Goal: Communication & Community: Participate in discussion

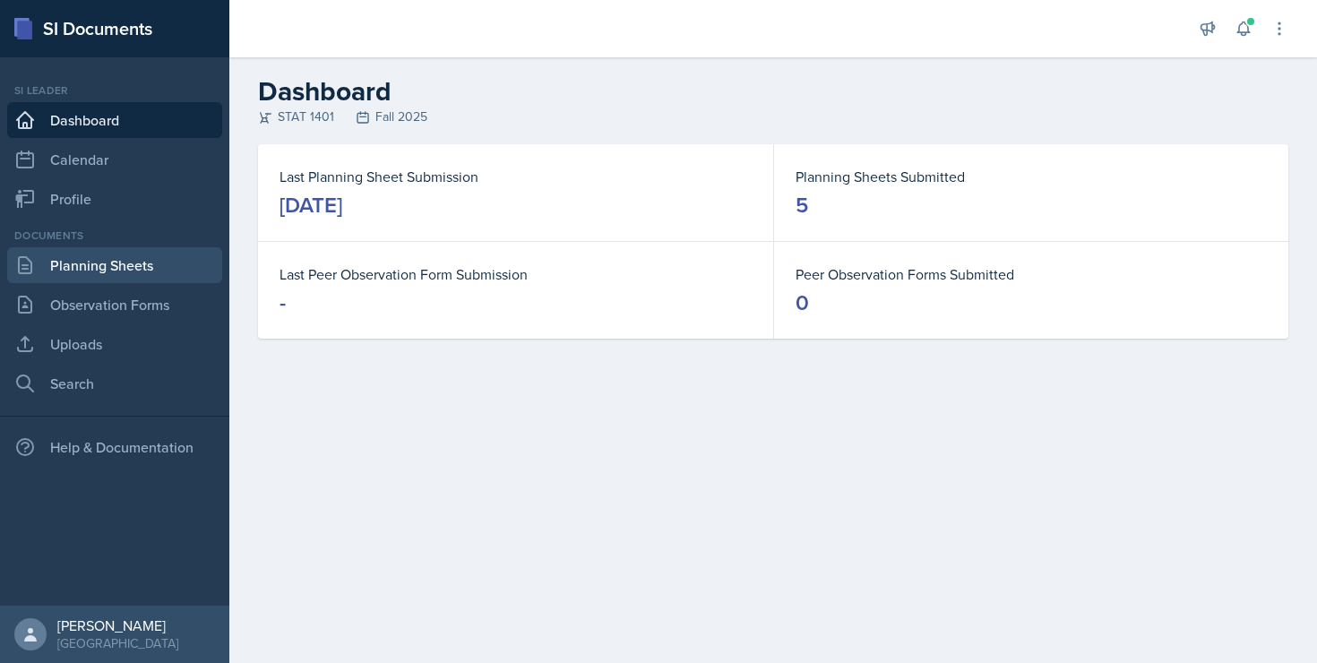
click at [99, 271] on link "Planning Sheets" at bounding box center [114, 265] width 215 height 36
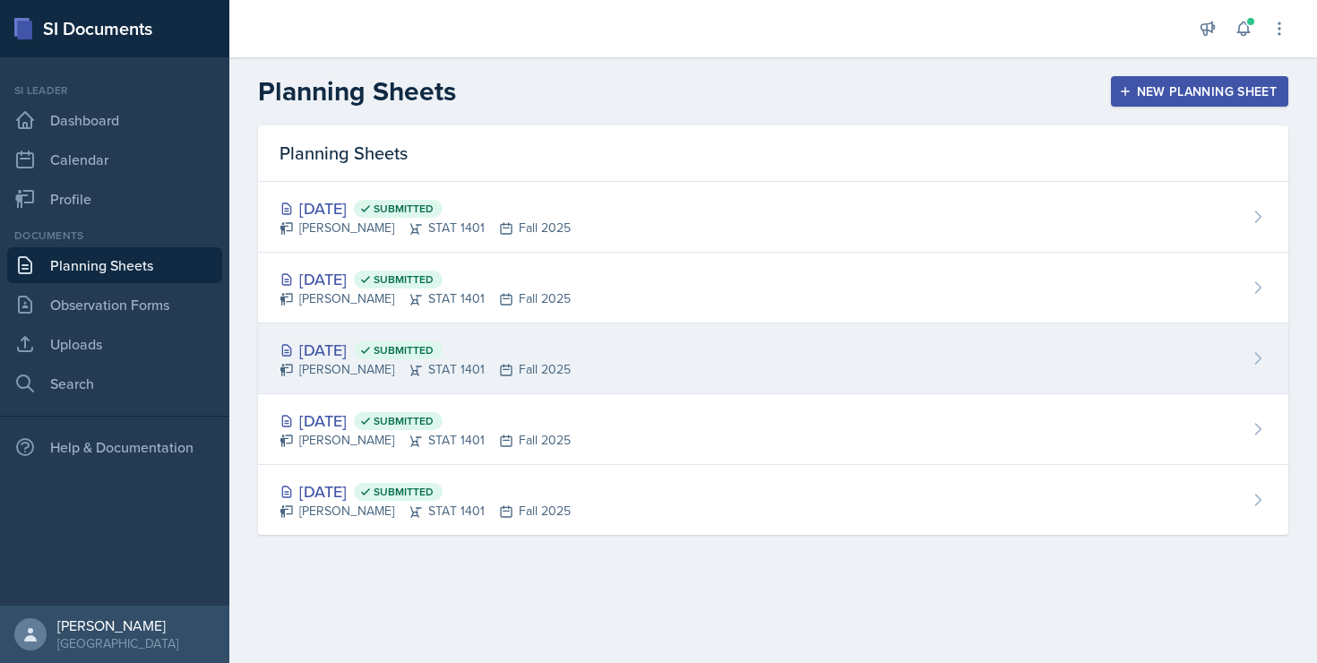
click at [357, 379] on div "[DATE] Submitted [PERSON_NAME] STAT 1401 Fall 2025" at bounding box center [773, 358] width 1030 height 71
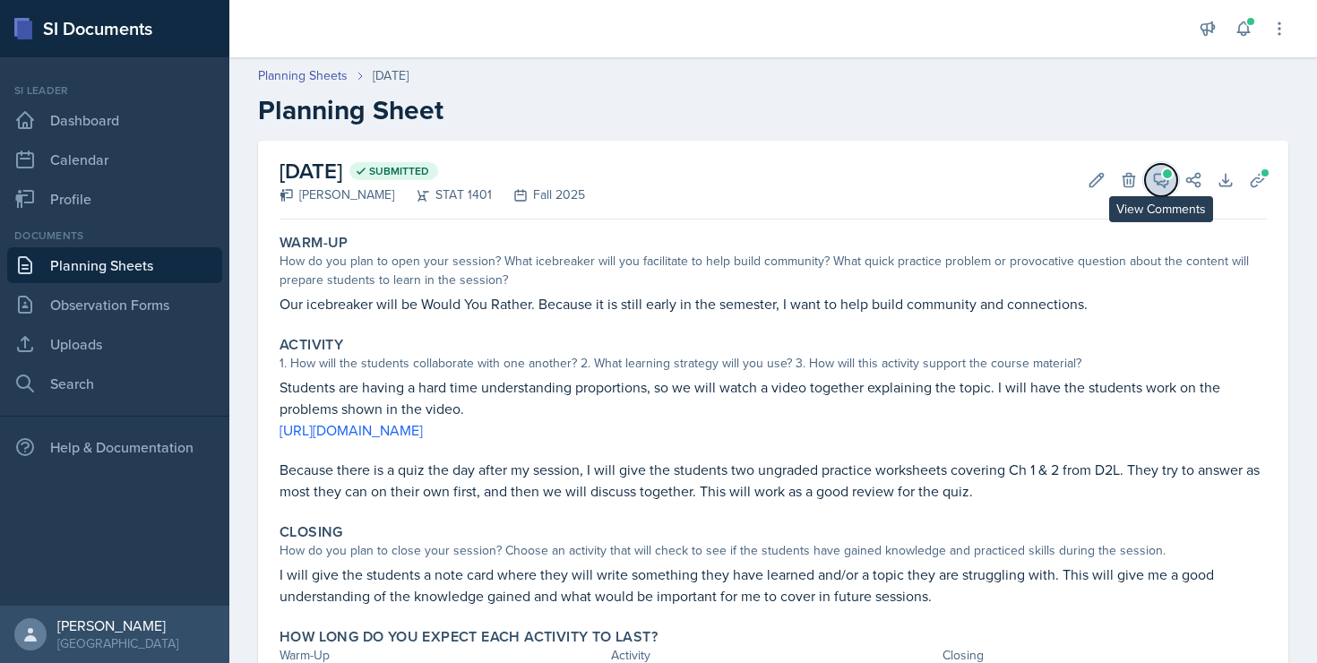
click at [1173, 175] on button "View Comments" at bounding box center [1161, 180] width 32 height 32
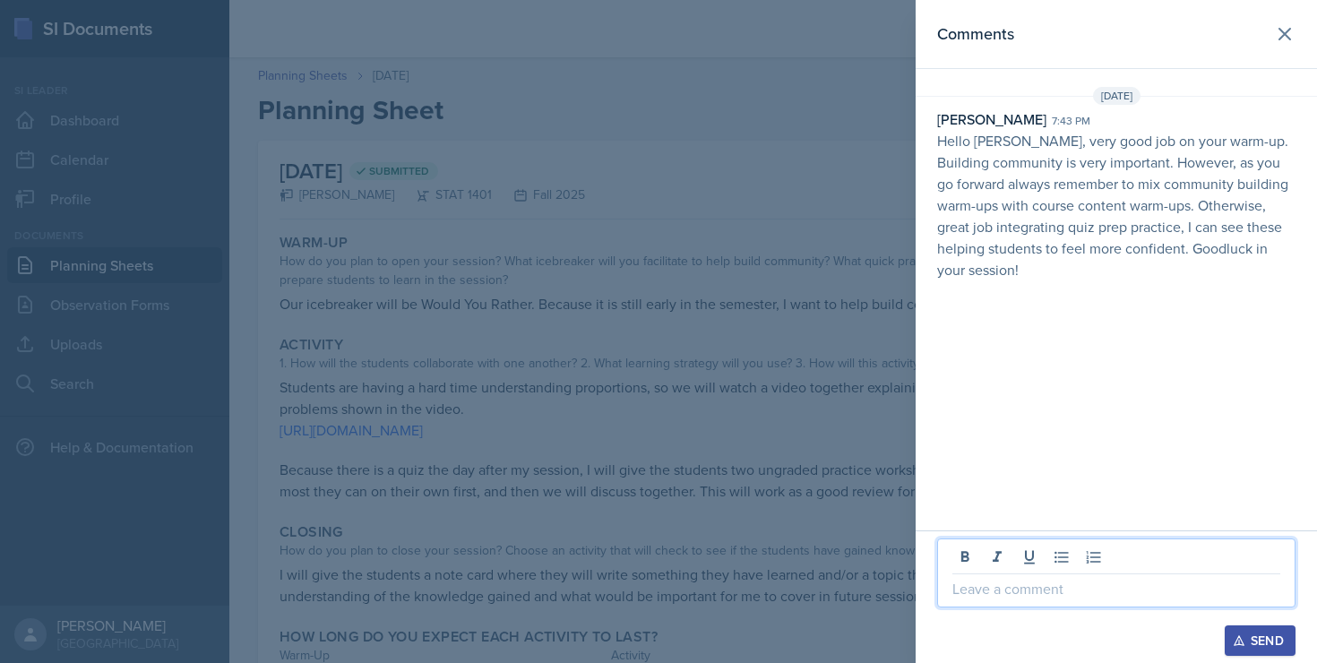
click at [1001, 591] on p at bounding box center [1117, 589] width 328 height 22
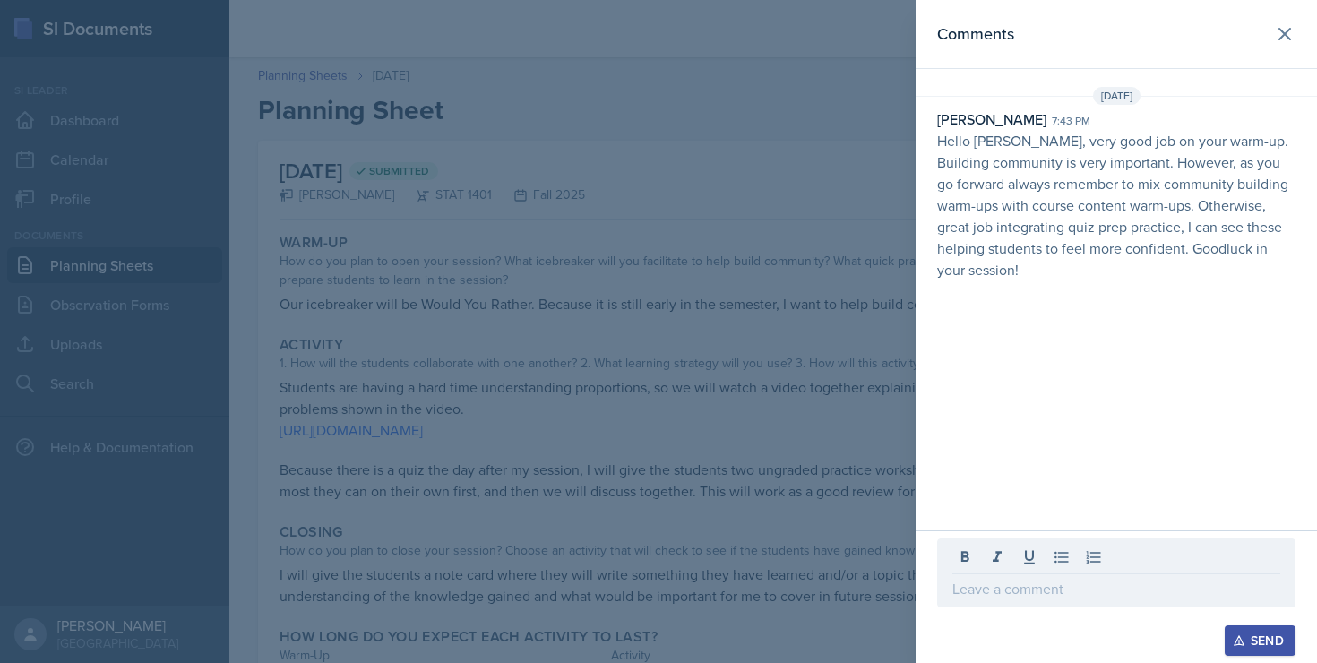
click at [966, 595] on p at bounding box center [1117, 589] width 328 height 22
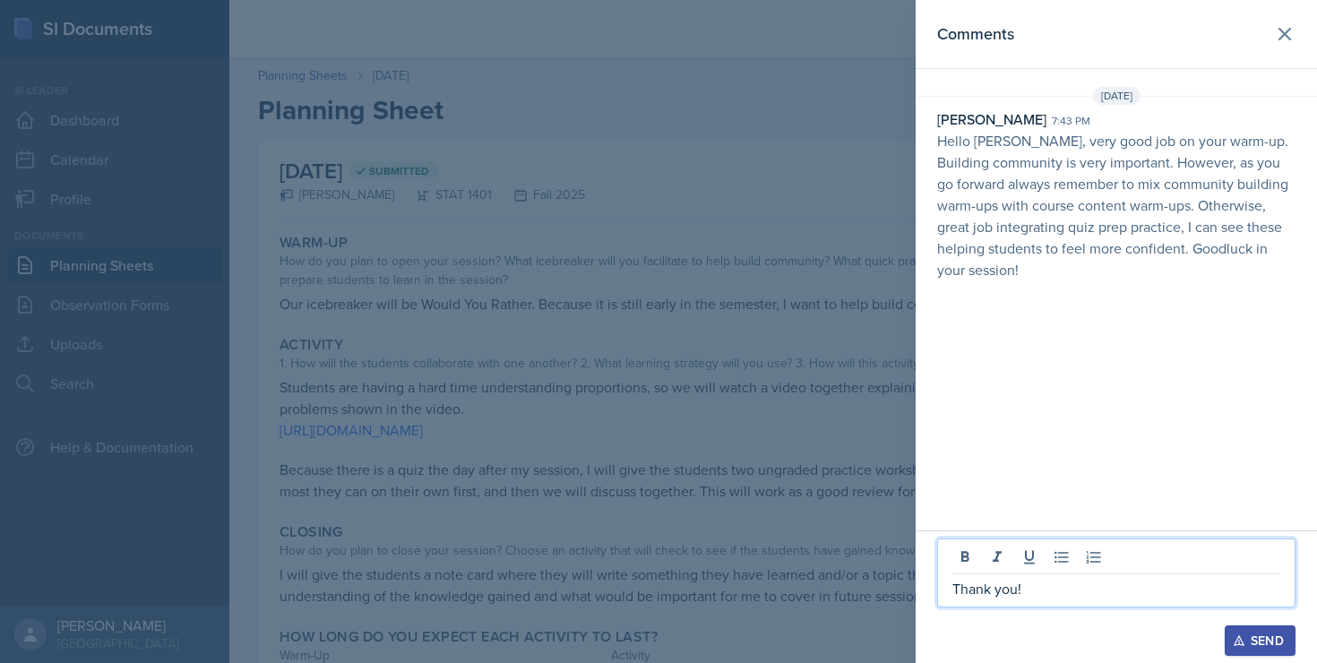
click at [1245, 629] on button "Send" at bounding box center [1260, 640] width 71 height 30
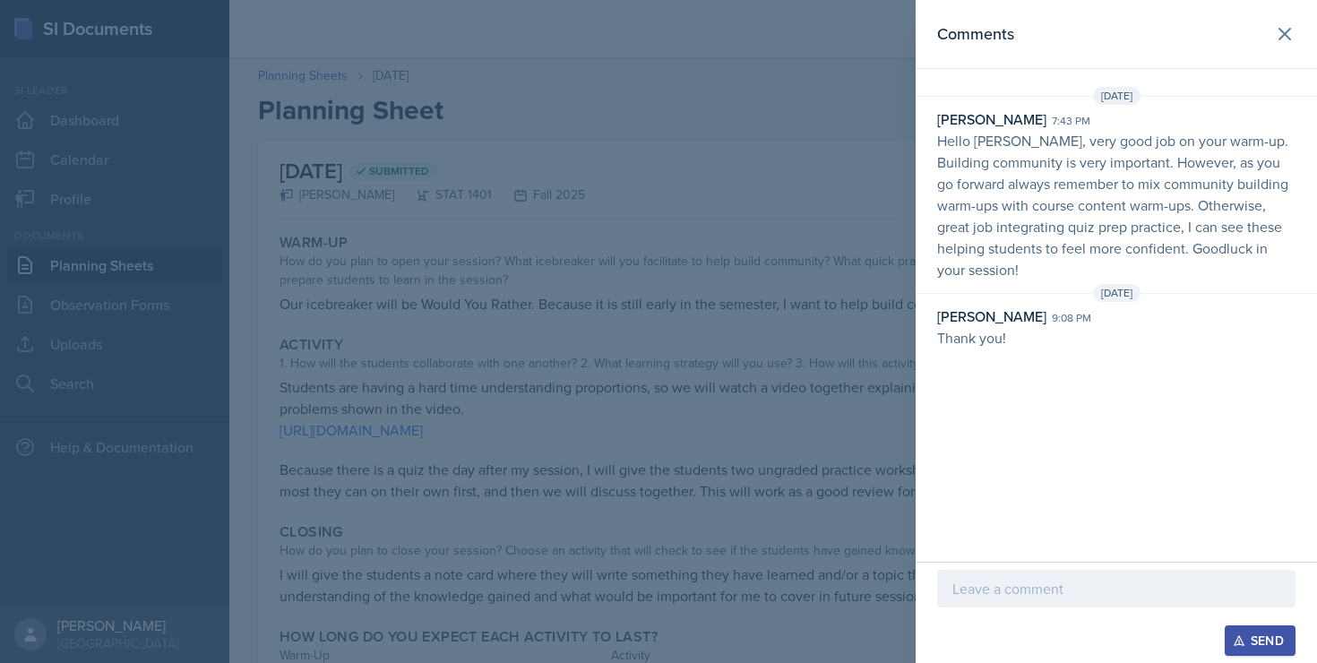
click at [262, 285] on div at bounding box center [658, 331] width 1317 height 663
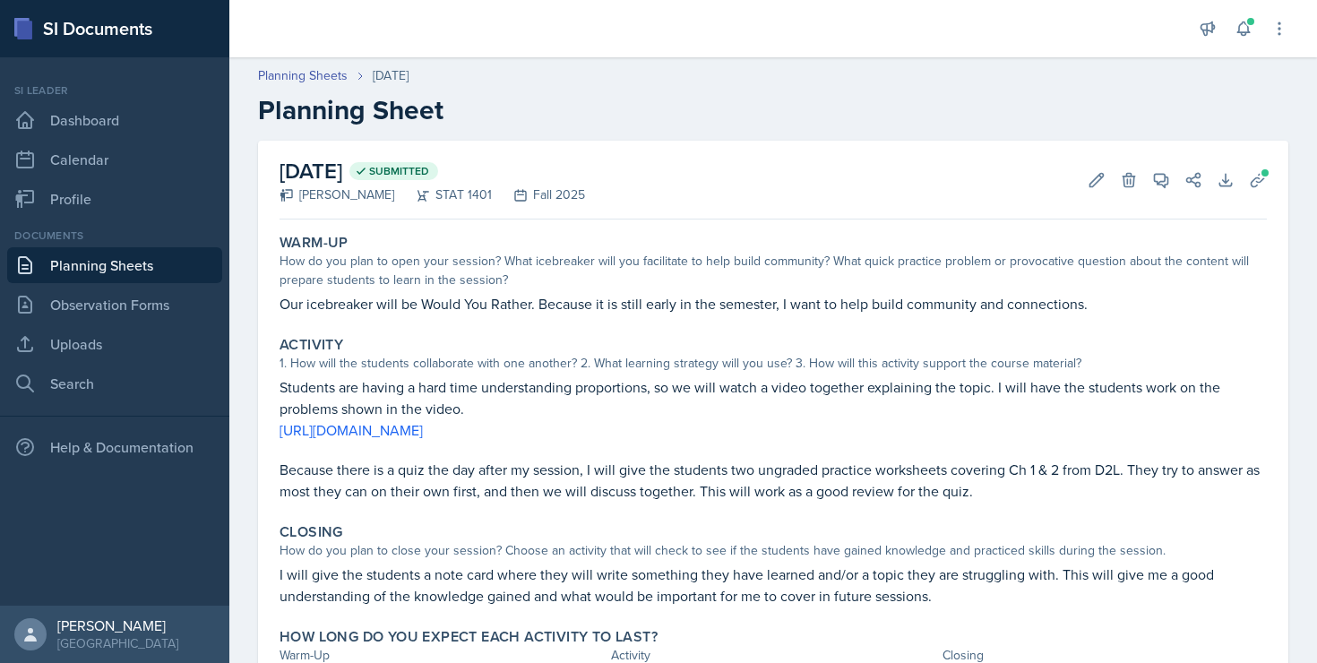
click at [153, 280] on link "Planning Sheets" at bounding box center [114, 265] width 215 height 36
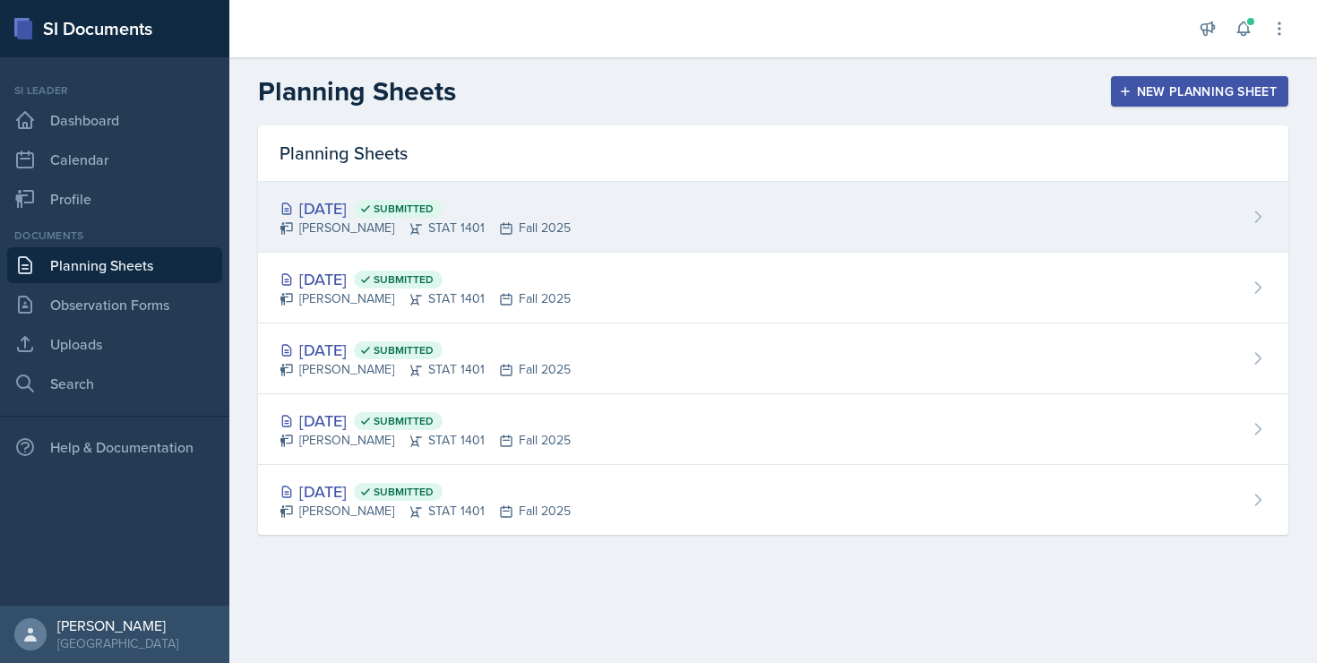
click at [345, 205] on div "[DATE] Submitted" at bounding box center [425, 208] width 291 height 24
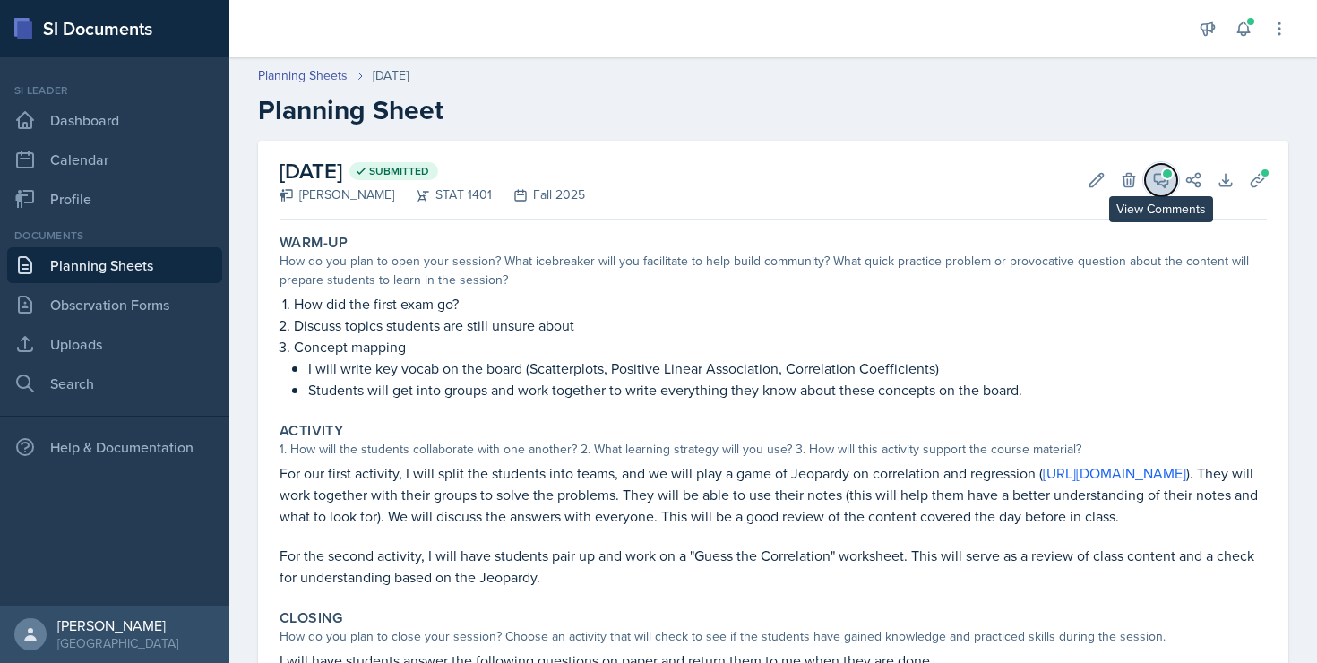
click at [1155, 178] on icon at bounding box center [1161, 180] width 13 height 13
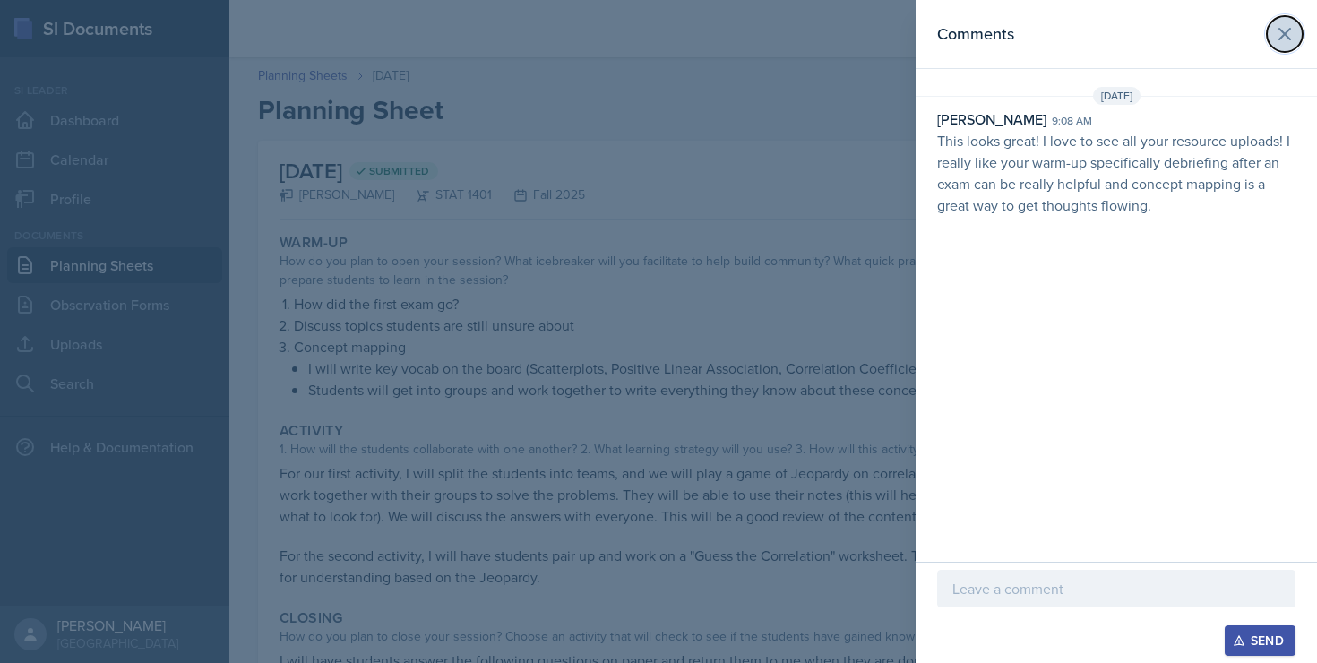
click at [1274, 39] on icon at bounding box center [1285, 34] width 22 height 22
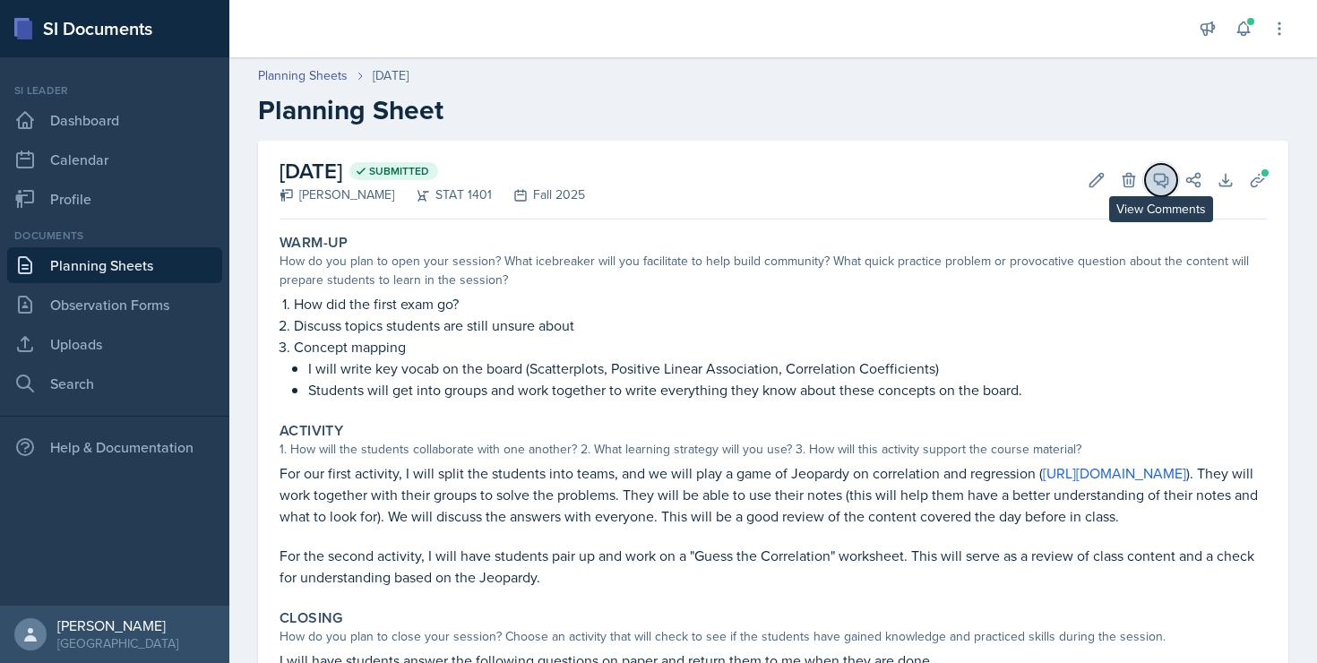
click at [1160, 174] on icon at bounding box center [1161, 180] width 18 height 18
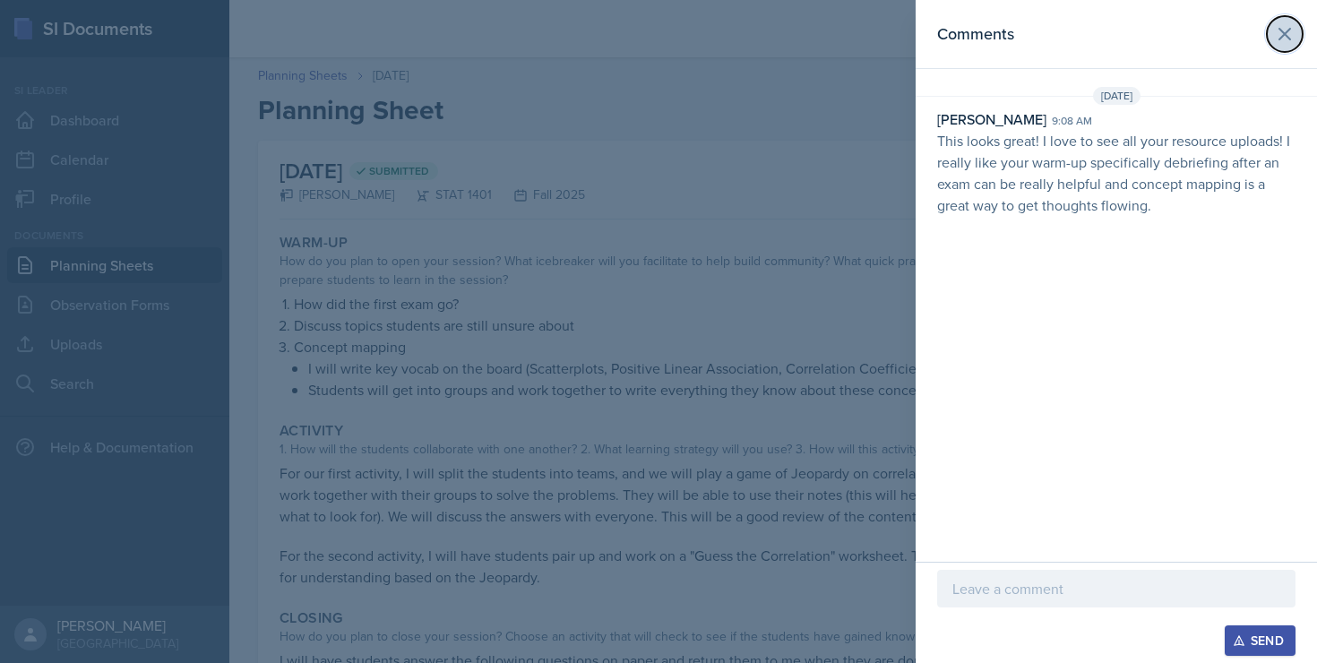
click at [1276, 35] on icon at bounding box center [1285, 34] width 22 height 22
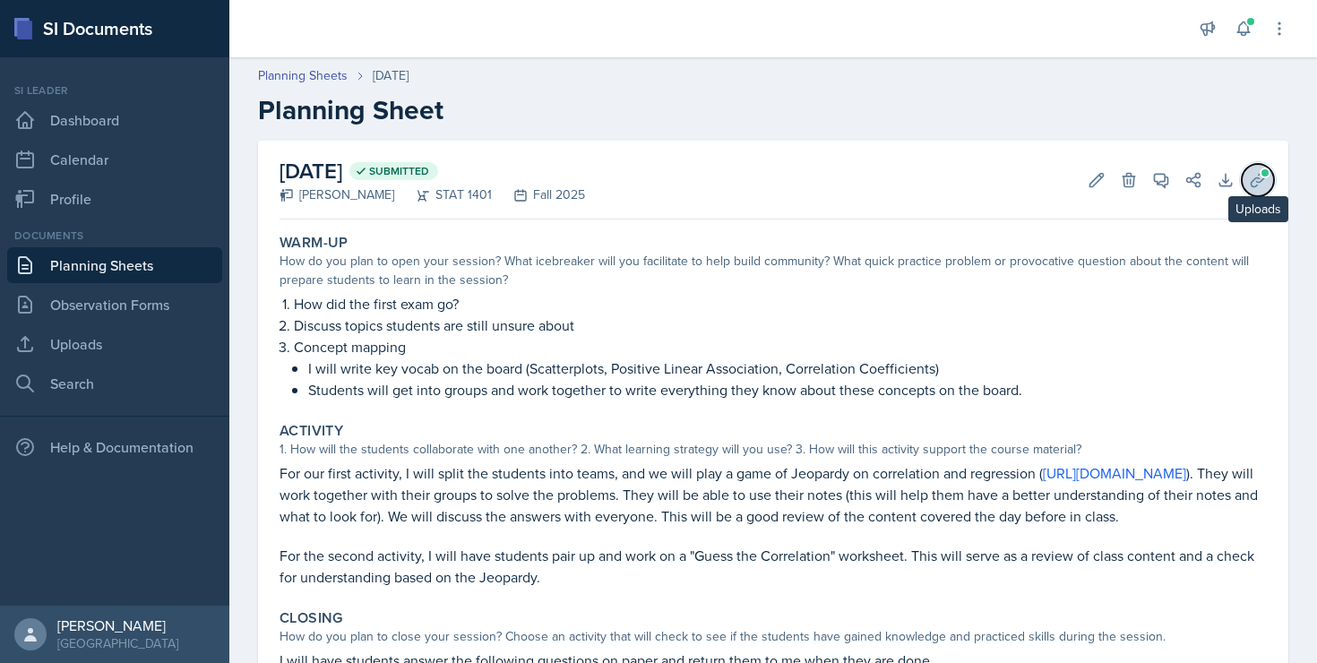
click at [1249, 182] on icon at bounding box center [1258, 180] width 18 height 18
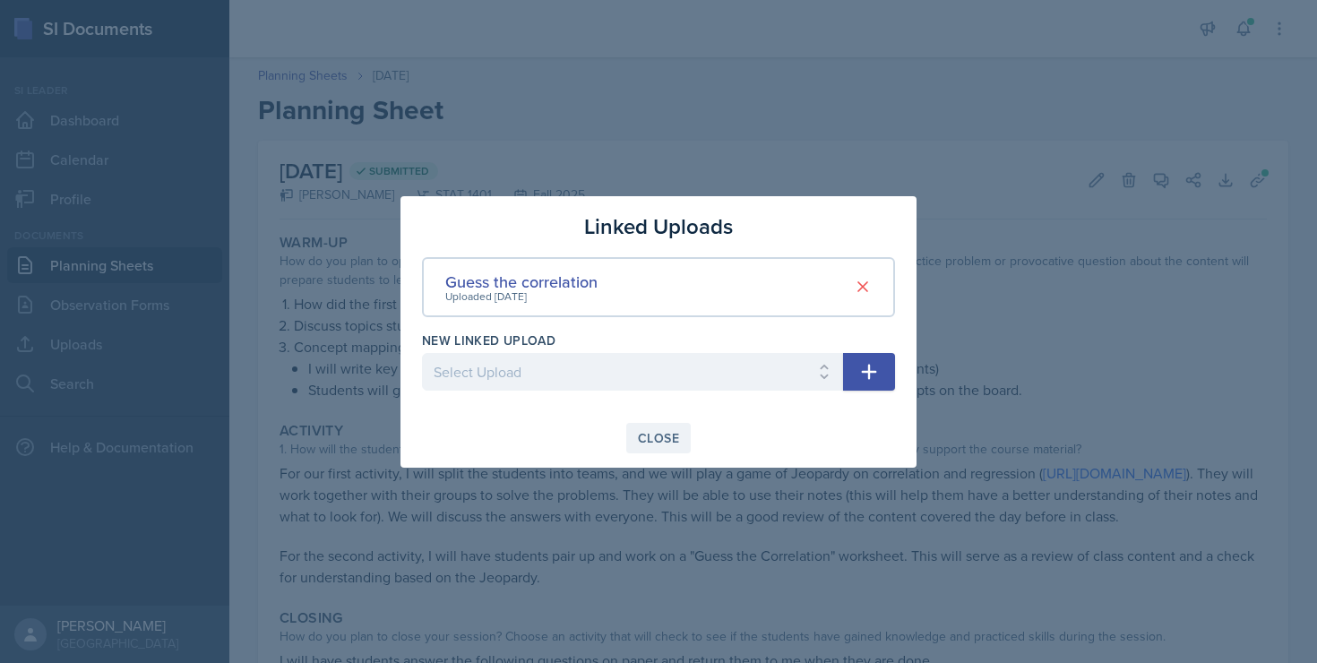
click at [673, 443] on div "Close" at bounding box center [658, 438] width 41 height 14
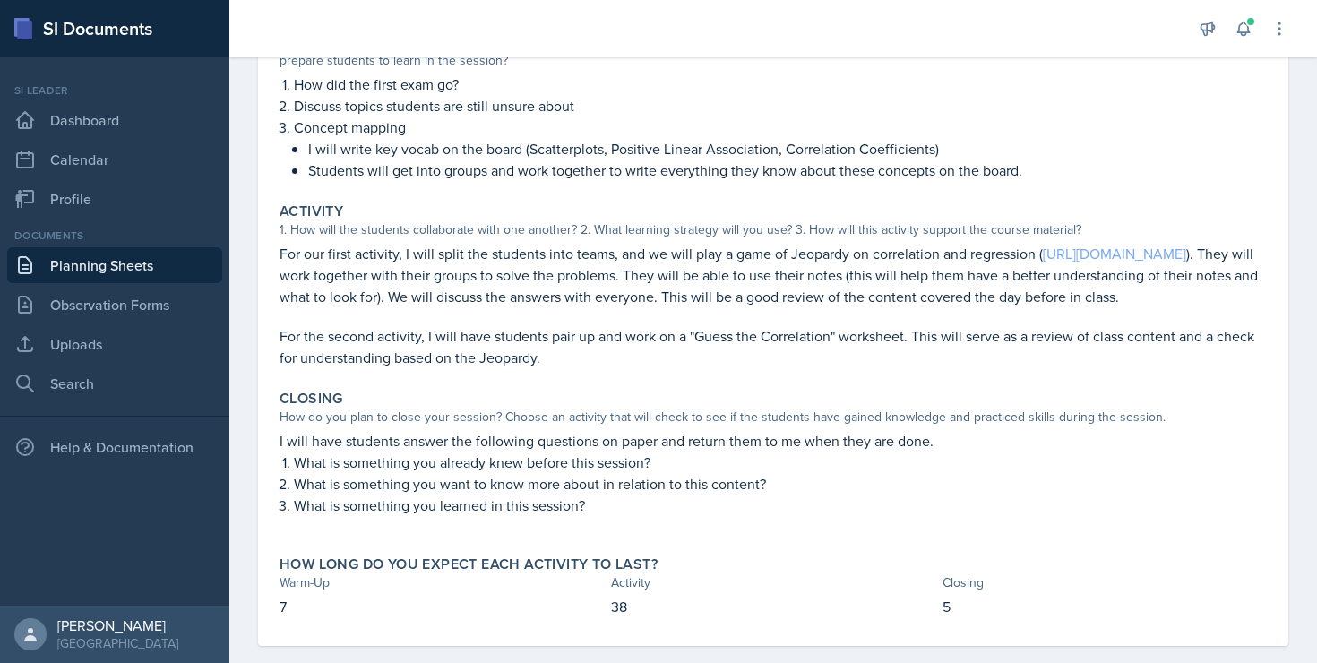
scroll to position [267, 0]
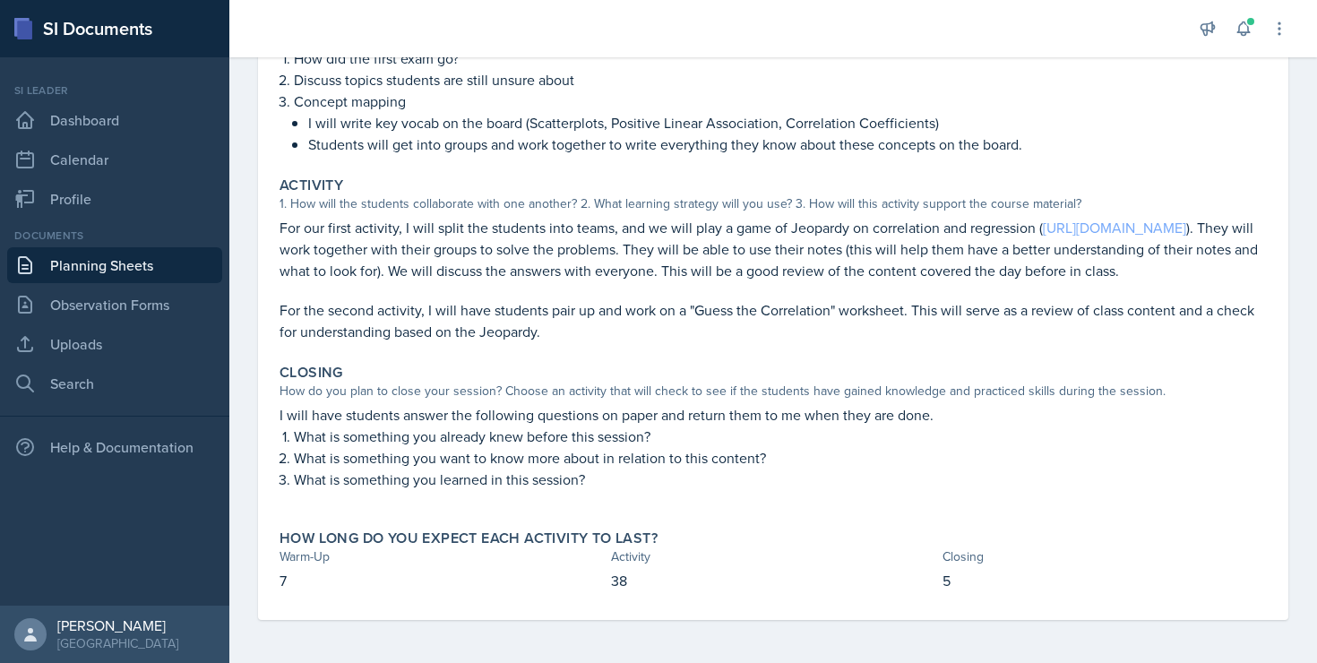
click at [1043, 223] on link "[URL][DOMAIN_NAME]" at bounding box center [1114, 228] width 143 height 20
